Goal: Transaction & Acquisition: Purchase product/service

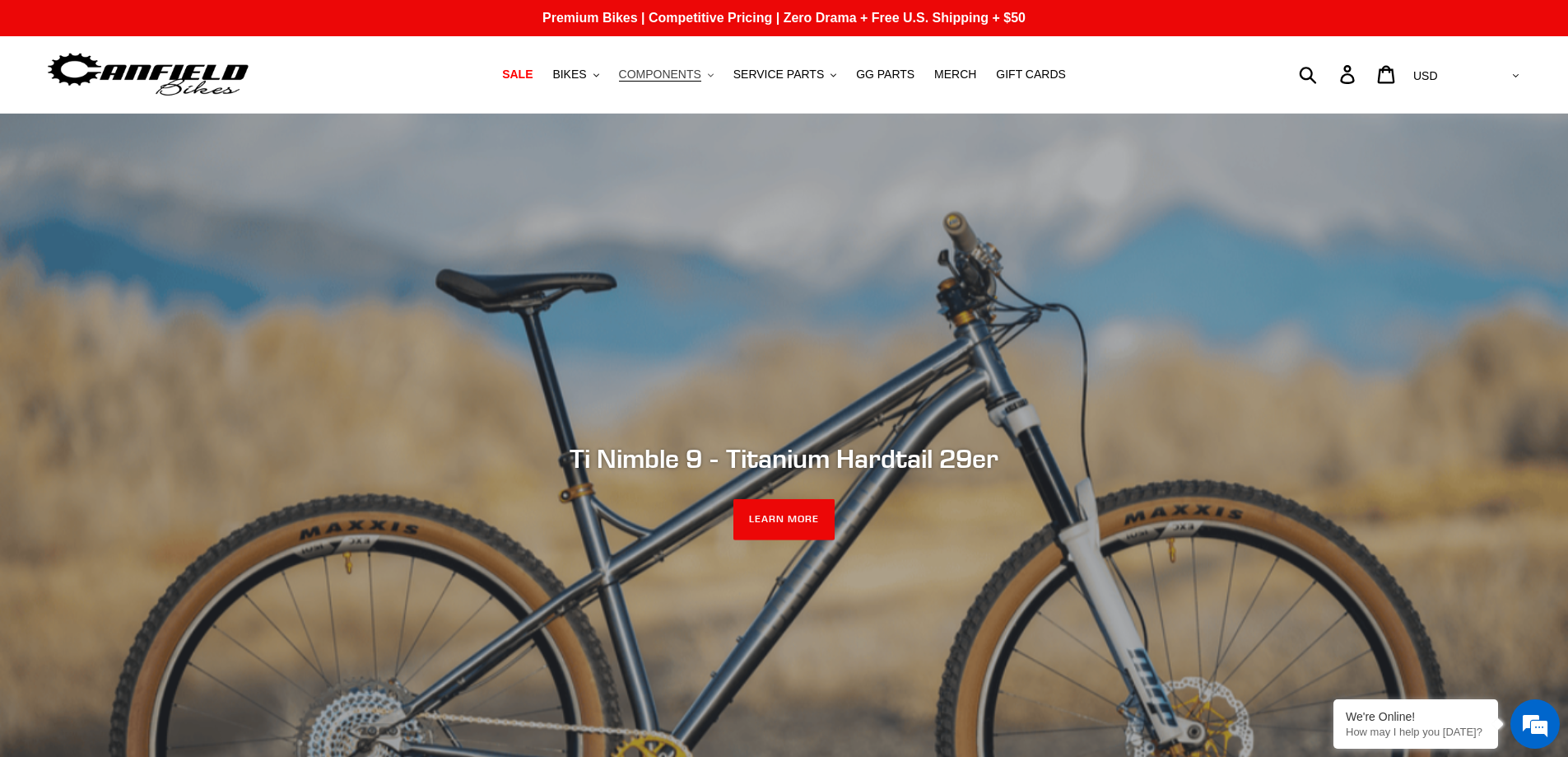
click at [653, 72] on span "COMPONENTS" at bounding box center [660, 75] width 83 height 14
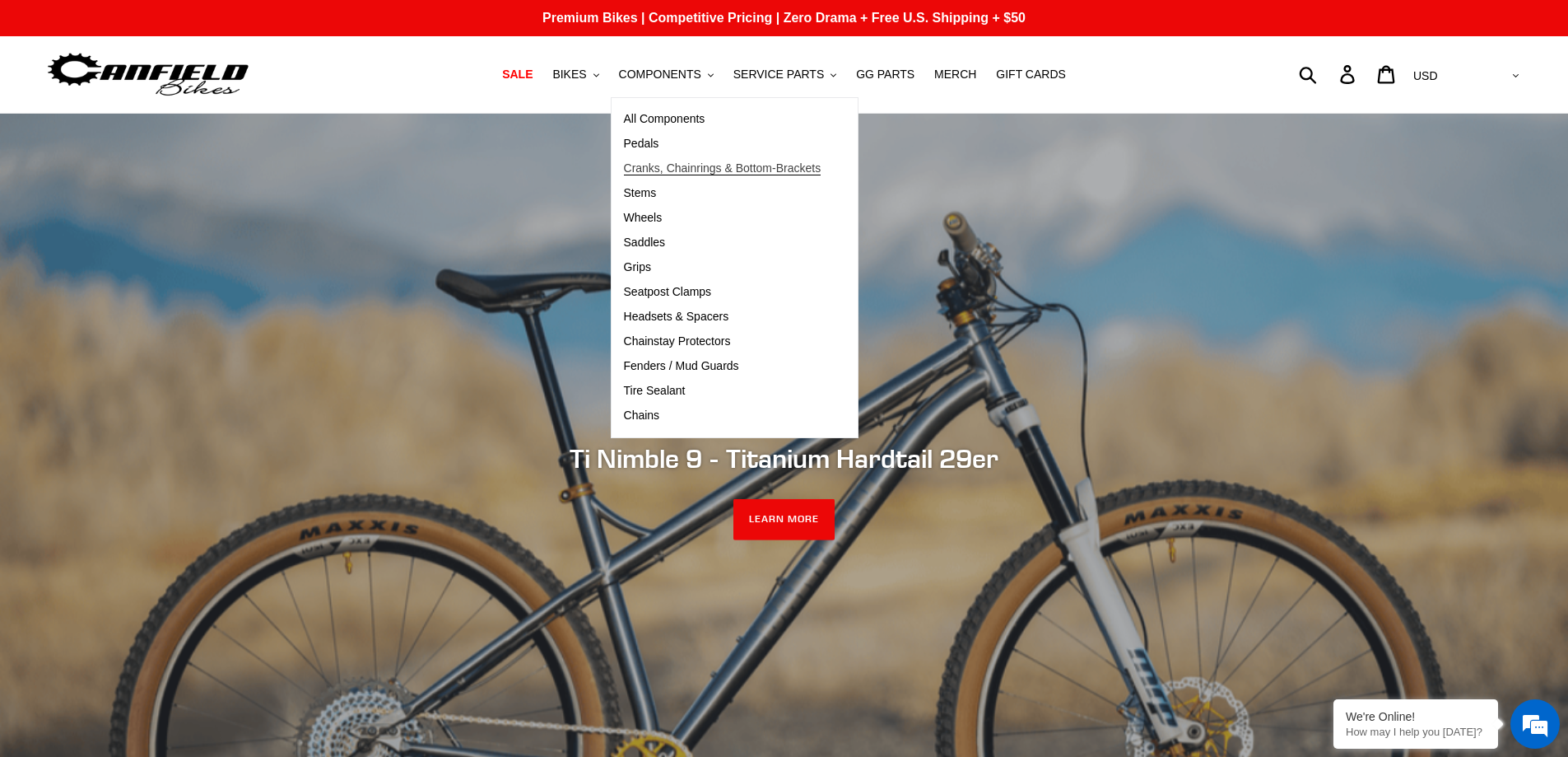
click at [669, 164] on span "Cranks, Chainrings & Bottom-Brackets" at bounding box center [722, 168] width 198 height 14
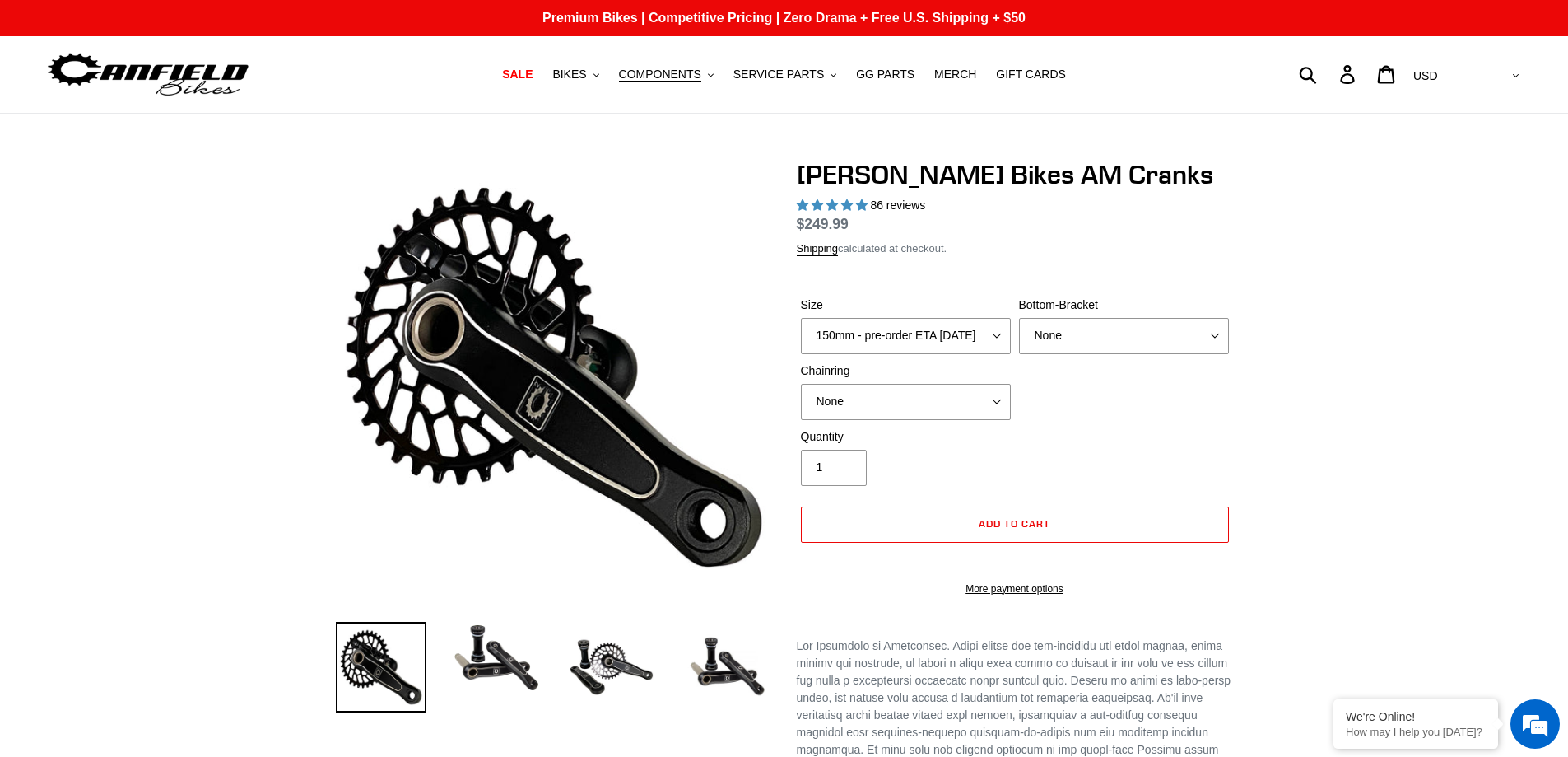
select select "highest-rating"
click at [995, 336] on div "Size 150mm - pre-order ETA 9/30/25 155mm - pre-order ETA 9/30/25 160mm - pre-or…" at bounding box center [906, 325] width 218 height 57
click at [997, 351] on select "150mm - pre-order ETA 9/30/25 155mm - pre-order ETA 9/30/25 160mm - pre-order E…" at bounding box center [906, 336] width 210 height 37
select select "165mm - pre-order ETA 9/30/25"
click at [801, 337] on select "150mm - pre-order ETA 9/30/25 155mm - pre-order ETA 9/30/25 160mm - pre-order E…" at bounding box center [906, 336] width 210 height 37
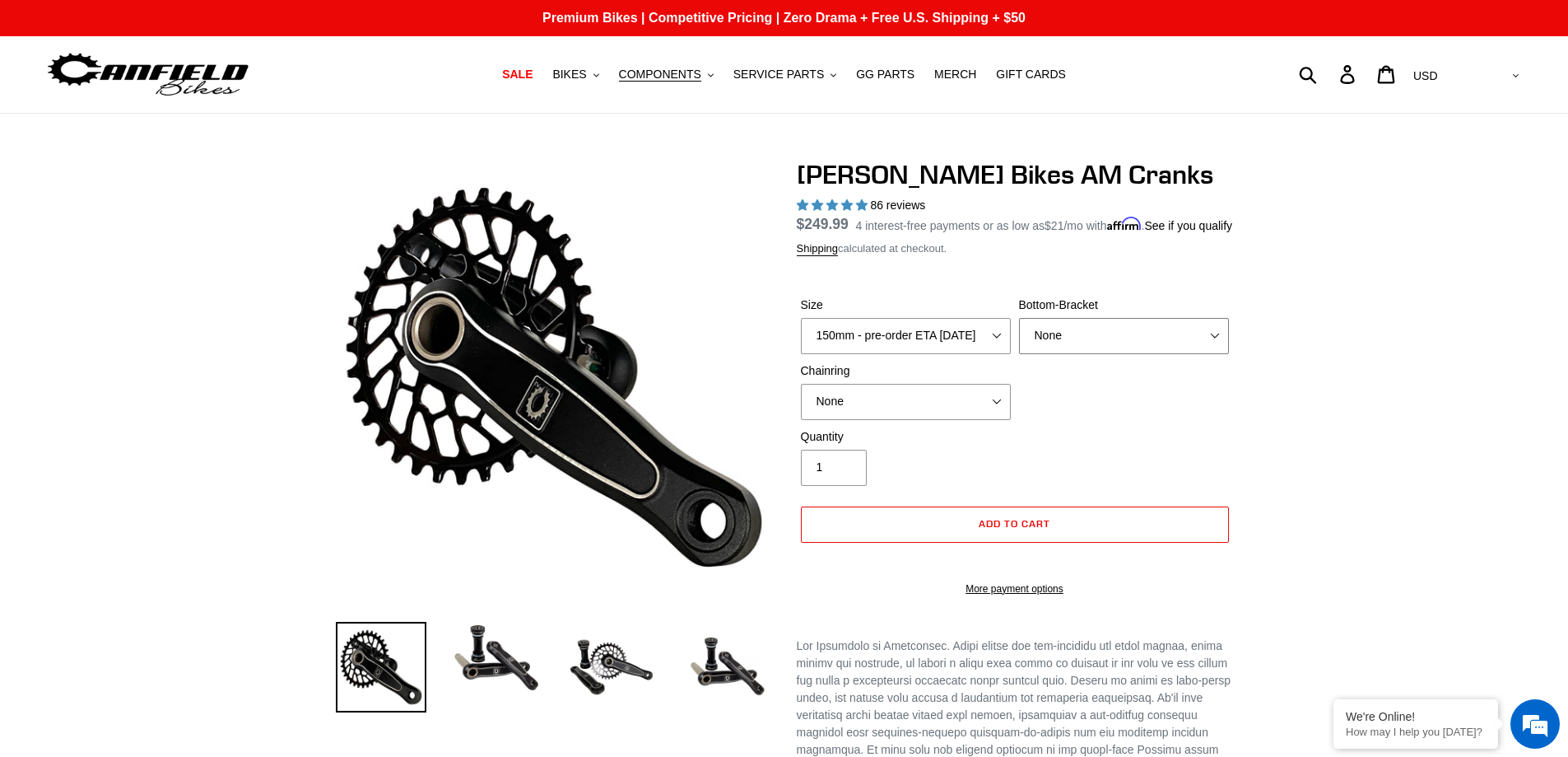
click at [1214, 354] on select "None BSA Threaded 68/73mm Press Fit PF92" at bounding box center [1123, 336] width 210 height 37
select select "BSA Threaded 68/73mm"
click at [1019, 337] on select "None BSA Threaded 68/73mm Press Fit PF92" at bounding box center [1123, 336] width 210 height 37
click at [997, 420] on select "None 30t Round (Boost 148) 30t Oval (Boost 148) 32t Round (Boost 148) 32t Oval …" at bounding box center [906, 402] width 210 height 37
click at [801, 403] on select "None 30t Round (Boost 148) 30t Oval (Boost 148) 32t Round (Boost 148) 32t Oval …" at bounding box center [906, 402] width 210 height 37
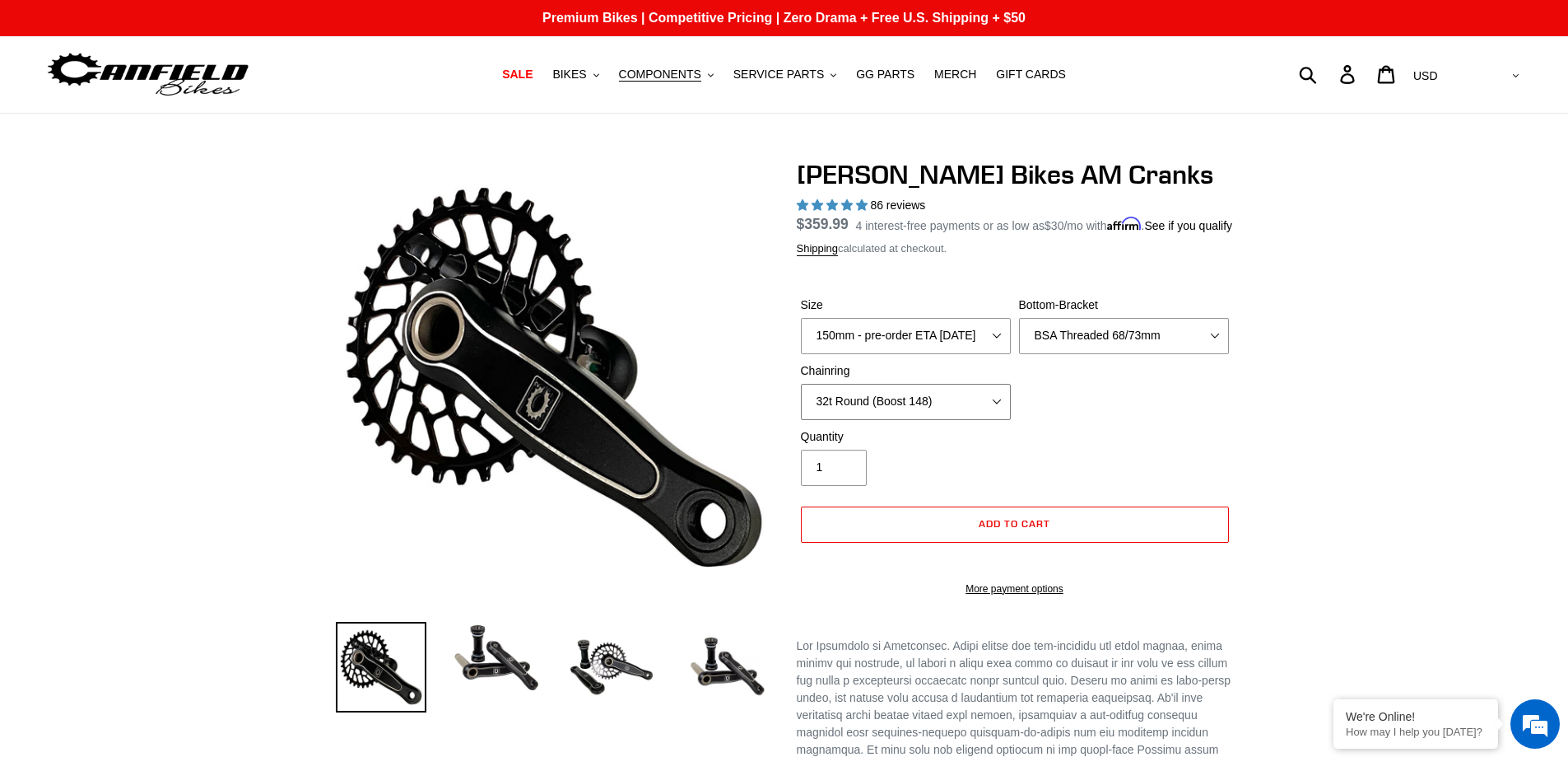
click at [998, 420] on select "None 30t Round (Boost 148) 30t Oval (Boost 148) 32t Round (Boost 148) 32t Oval …" at bounding box center [906, 402] width 210 height 37
select select "None"
click at [801, 403] on select "None 30t Round (Boost 148) 30t Oval (Boost 148) 32t Round (Boost 148) 32t Oval …" at bounding box center [906, 402] width 210 height 37
click at [499, 666] on img at bounding box center [497, 657] width 90 height 72
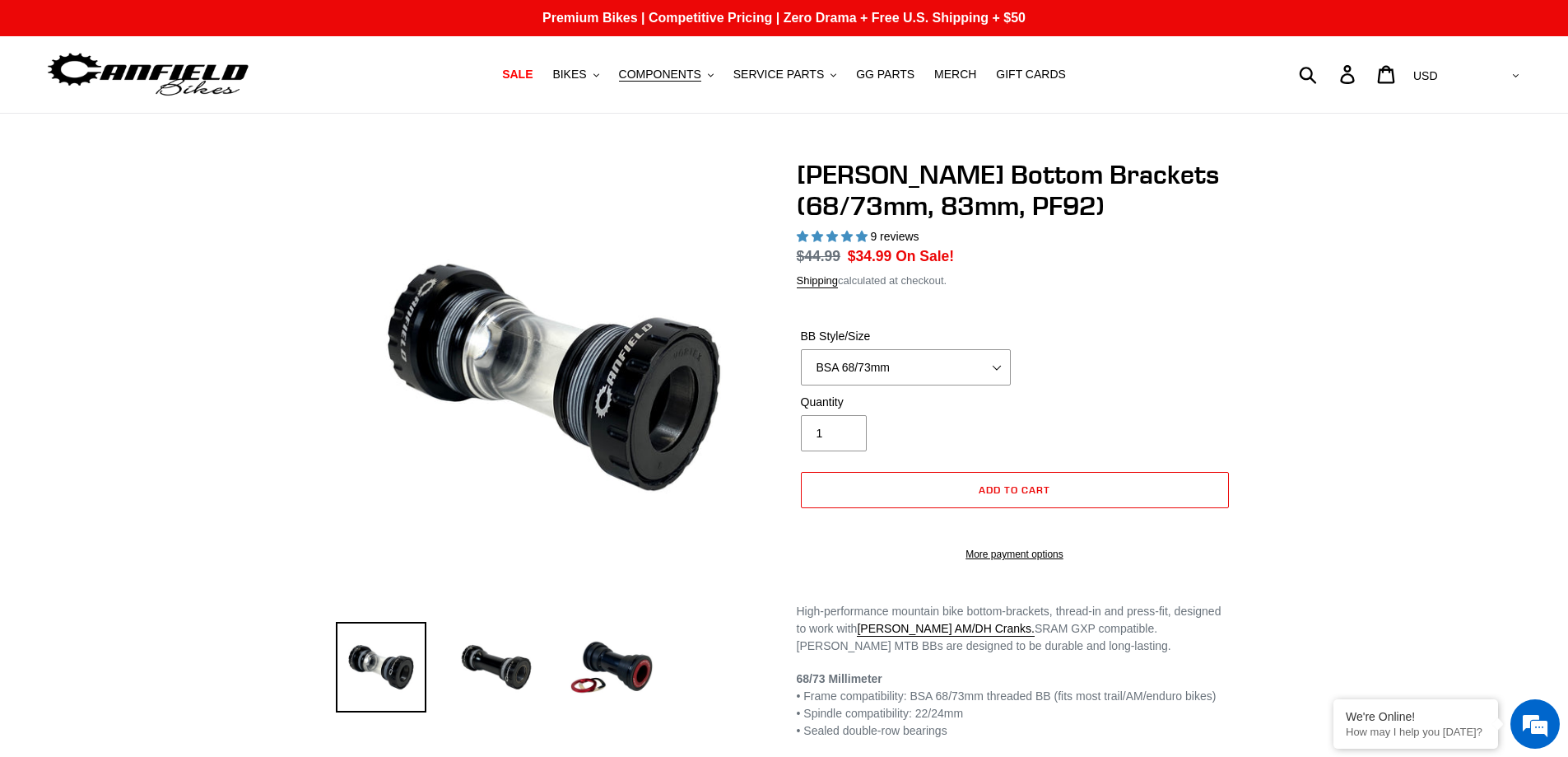
select select "highest-rating"
click at [801, 349] on select "BSA 68/73mm BSA 83mm PF92" at bounding box center [906, 367] width 210 height 37
